Goal: Information Seeking & Learning: Learn about a topic

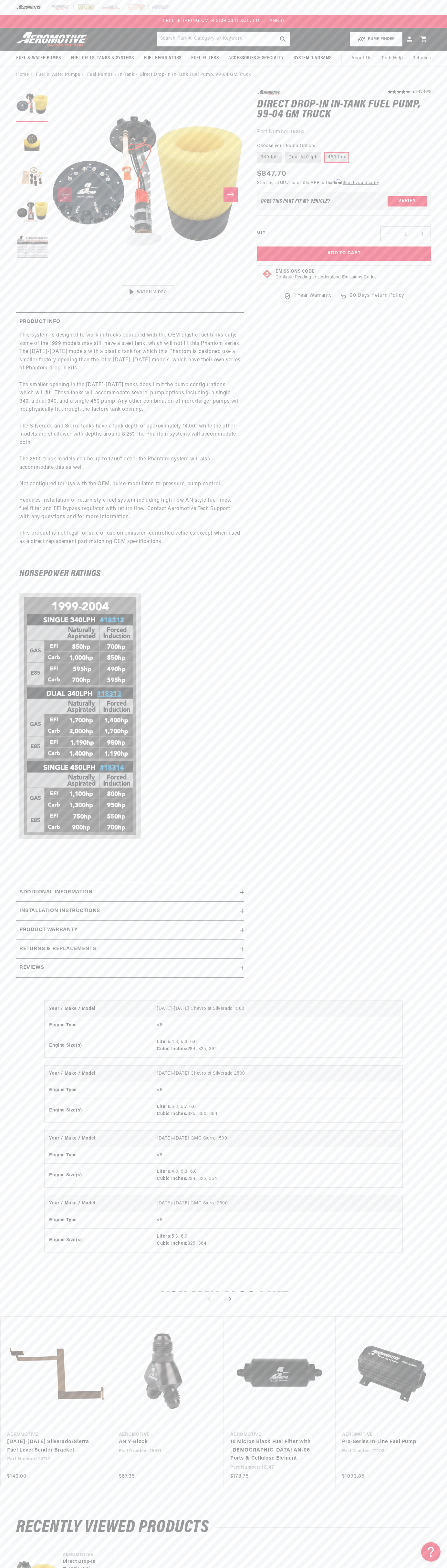
click at [147, 1] on div at bounding box center [224, 7] width 447 height 15
click at [221, 1563] on html "Skip to content Your cart Your cart is empty Loading... You may also like Subto…" at bounding box center [224, 784] width 447 height 1568
click at [30, 313] on details "Product Info This system is designed to work in trucks equipped with the OEM pl…" at bounding box center [130, 595] width 228 height 565
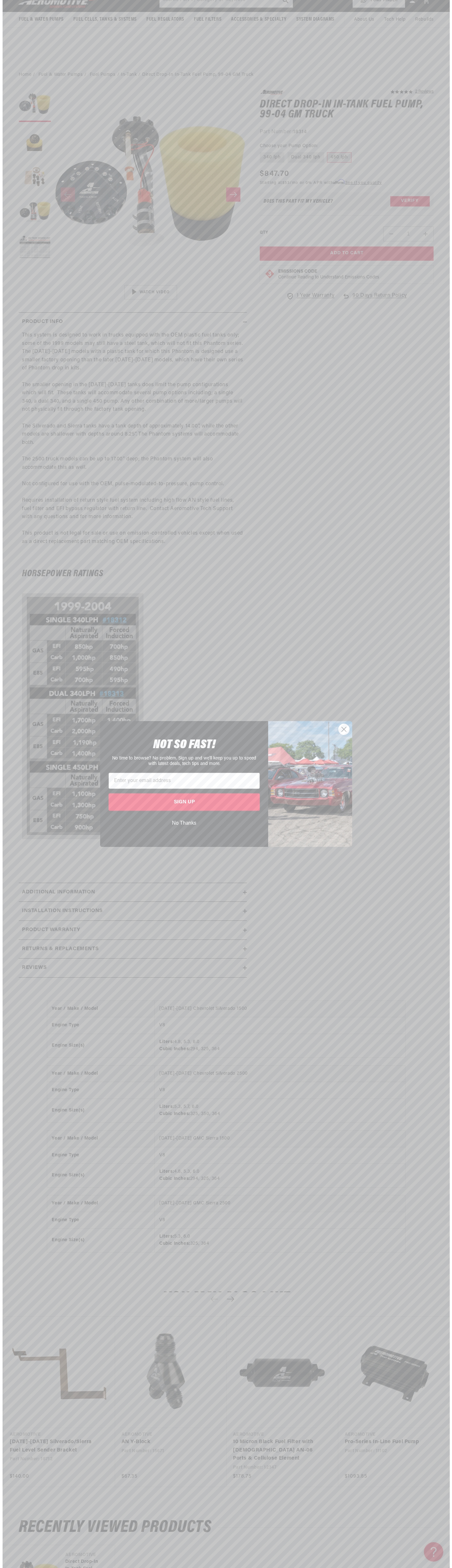
scroll to position [295, 0]
